Goal: Use online tool/utility: Utilize a website feature to perform a specific function

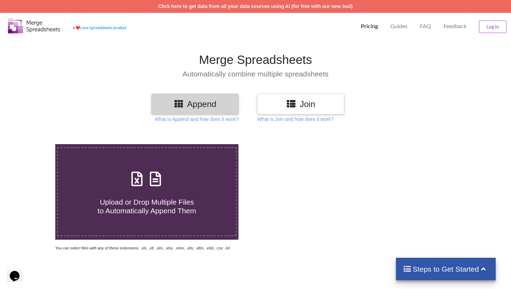
click at [295, 108] on icon at bounding box center [291, 103] width 10 height 9
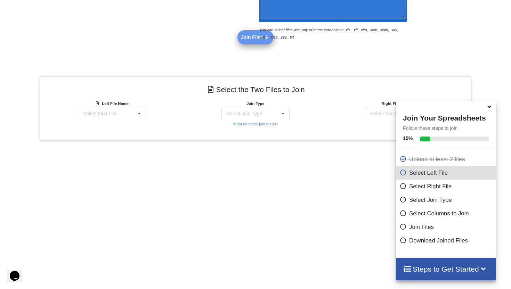
scroll to position [240, 0]
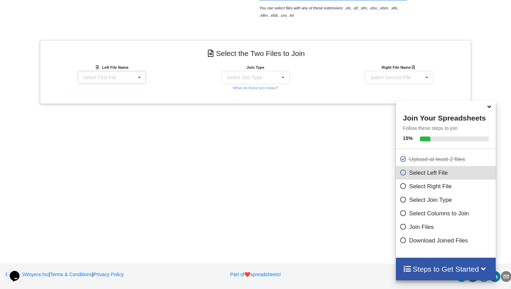
click at [125, 77] on div "Select First File matters [DATE] 02-39-00.csv Matter balance summary (10_06_202…" at bounding box center [112, 77] width 68 height 13
click at [492, 109] on icon at bounding box center [489, 106] width 7 height 6
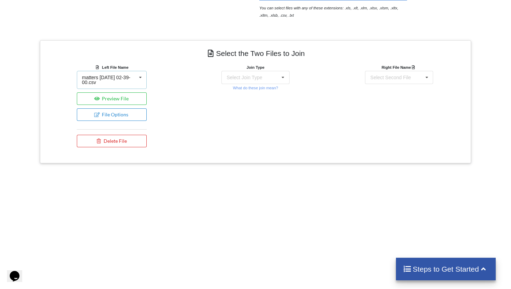
click at [122, 82] on div "matters [DATE] 02-39-00.csv" at bounding box center [109, 80] width 54 height 10
click at [112, 114] on span "Matter balance summary (10_06_2025).csv" at bounding box center [110, 115] width 54 height 10
click at [262, 75] on div "Select Join Type" at bounding box center [244, 77] width 35 height 5
click at [258, 97] on div "INNER JOIN" at bounding box center [256, 96] width 68 height 15
click at [404, 71] on div "Select Second File matters [DATE] 02-39-00.csv Matter balance summary (10_06_20…" at bounding box center [399, 77] width 68 height 13
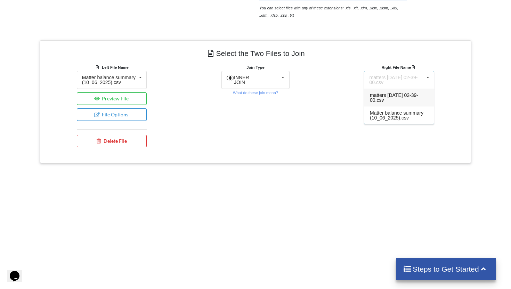
click at [394, 98] on div "matters [DATE] 02-39-00.csv" at bounding box center [400, 98] width 70 height 18
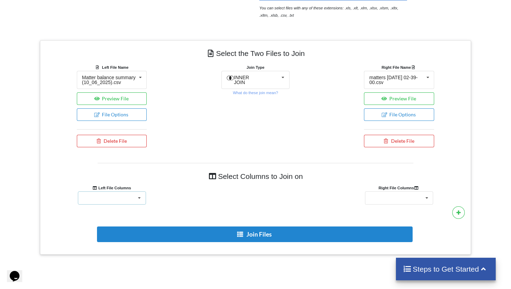
click at [136, 205] on icon at bounding box center [139, 198] width 10 height 13
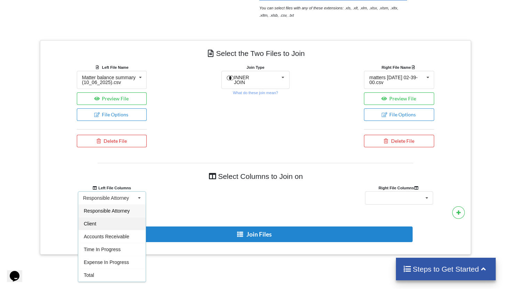
click at [103, 223] on div "Client" at bounding box center [112, 223] width 68 height 13
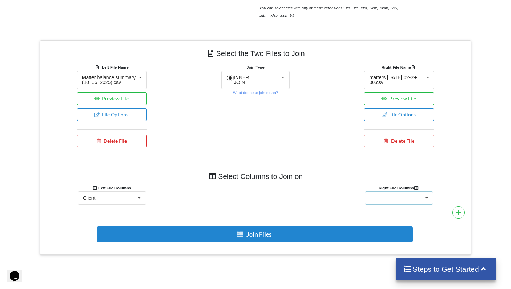
click at [413, 203] on div "Client Name Client Location Minimum Threshold Refill Request Due Hold/Lock No R…" at bounding box center [399, 198] width 68 height 13
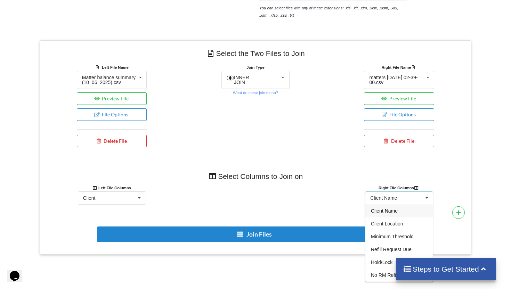
click at [395, 214] on span "Client Name" at bounding box center [384, 211] width 27 height 6
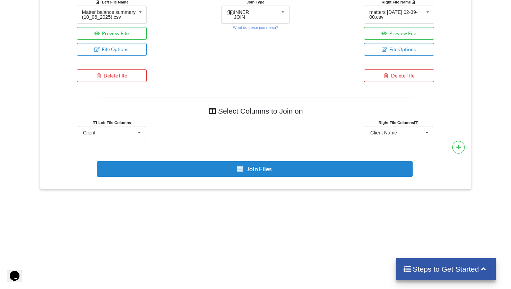
scroll to position [334, 0]
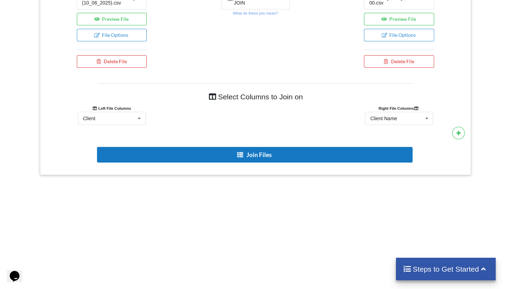
click at [264, 160] on button "Join Files" at bounding box center [255, 155] width 316 height 16
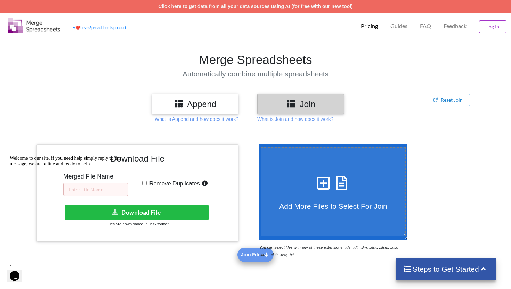
scroll to position [0, 0]
click at [98, 167] on div "Welcome to our site, if you need help simply reply to this message, we are onli…" at bounding box center [72, 161] width 125 height 11
click at [10, 156] on icon "Chat attention grabber" at bounding box center [10, 156] width 0 height 0
click at [89, 191] on input "text" at bounding box center [95, 189] width 65 height 13
type input "rm 10.06"
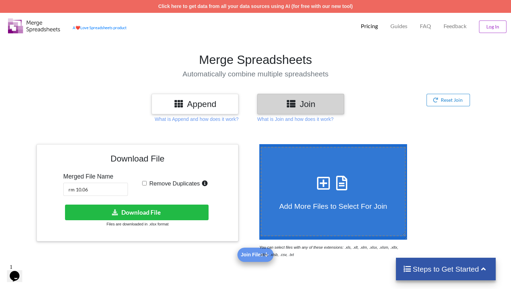
click at [145, 183] on input "Remove Duplicates" at bounding box center [144, 183] width 5 height 5
checkbox input "true"
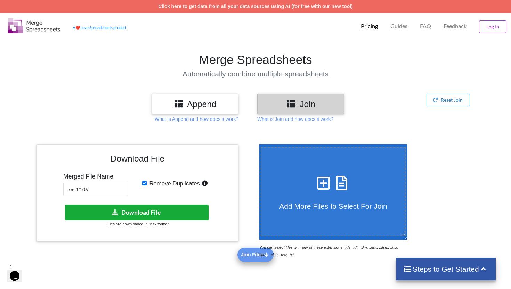
click at [164, 213] on button "Download File" at bounding box center [137, 213] width 144 height 16
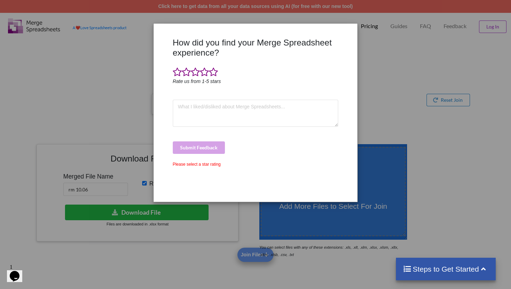
click at [372, 98] on div "How did you find your Merge Spreadsheet experience? Rate us from 1-5 stars Subm…" at bounding box center [255, 144] width 511 height 289
